Goal: Task Accomplishment & Management: Use online tool/utility

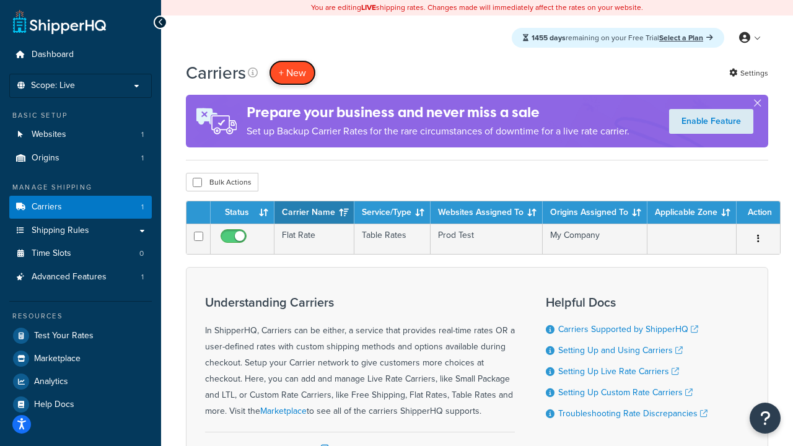
click at [292, 72] on button "+ New" at bounding box center [292, 72] width 47 height 25
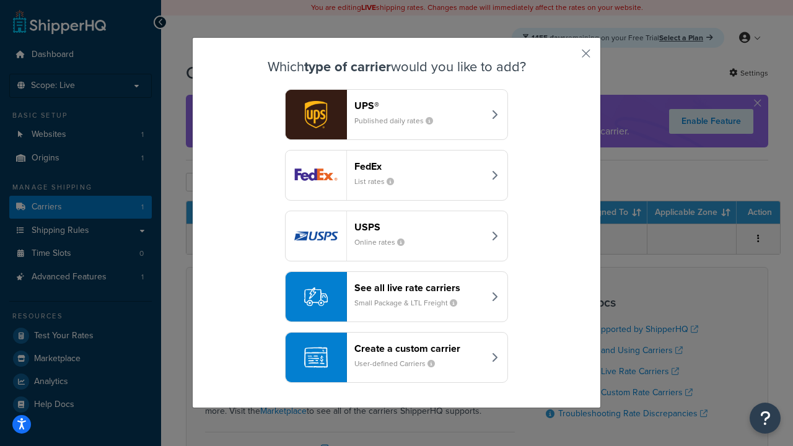
click at [419, 166] on header "FedEx" at bounding box center [419, 166] width 130 height 12
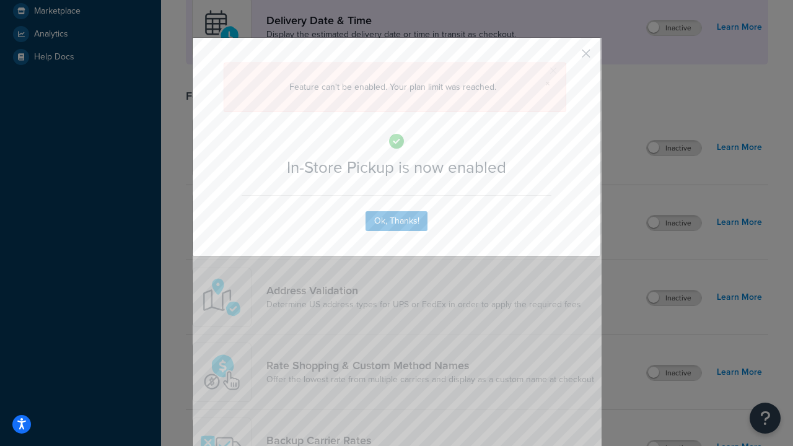
click at [568, 58] on button "button" at bounding box center [567, 57] width 3 height 3
